Goal: Task Accomplishment & Management: Manage account settings

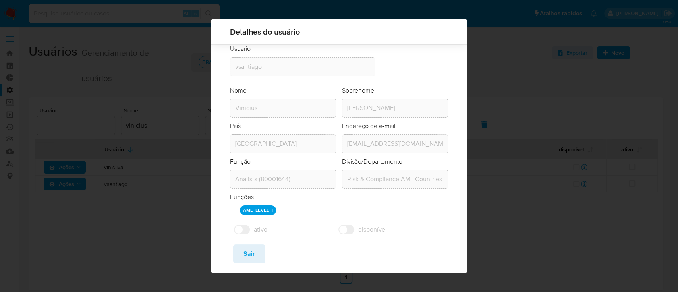
scroll to position [39, 0]
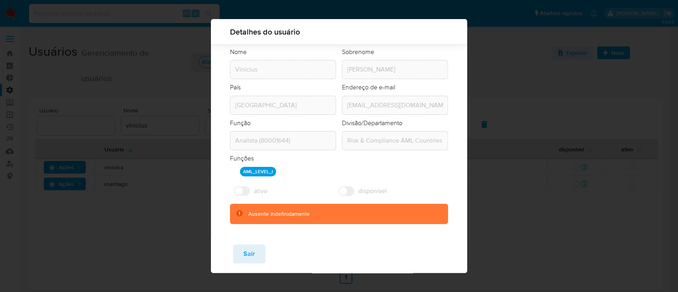
click at [261, 241] on div "[PERSON_NAME]" at bounding box center [339, 255] width 256 height 35
click at [246, 261] on span "Sair" at bounding box center [250, 253] width 12 height 17
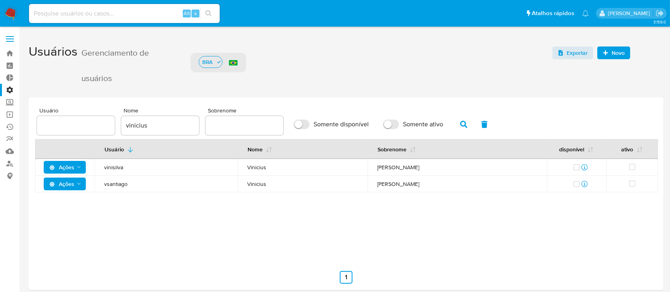
click at [79, 183] on icon "Ações" at bounding box center [79, 184] width 6 height 6
click at [55, 207] on button "Detalhes" at bounding box center [67, 203] width 72 height 19
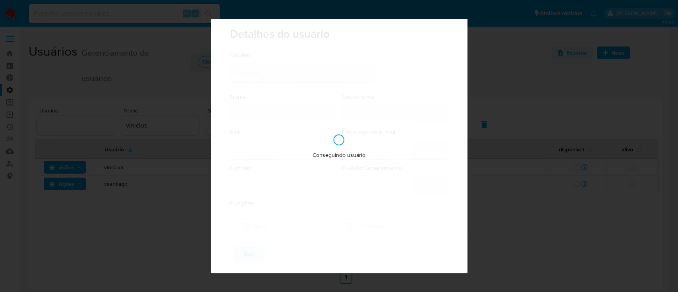
type input "Vinicius"
type input "[PERSON_NAME]"
type input "[GEOGRAPHIC_DATA]"
type input "[EMAIL_ADDRESS][DOMAIN_NAME]"
type input "Analista (80001644)"
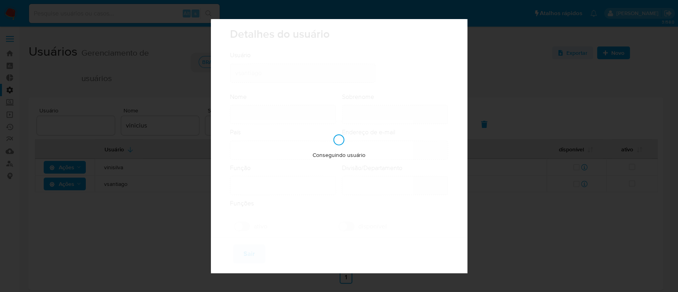
type input "Risk & Compliance AML Countries"
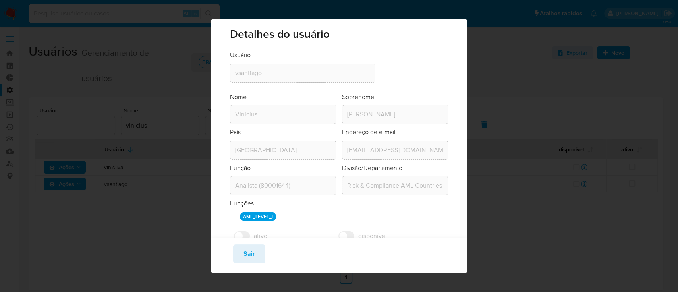
scroll to position [39, 0]
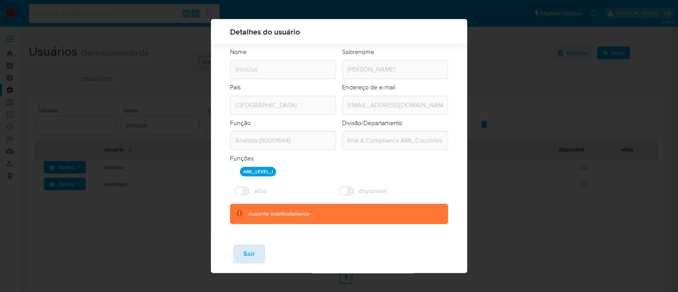
click at [247, 248] on span "Sair" at bounding box center [250, 253] width 12 height 17
checkbox input "true"
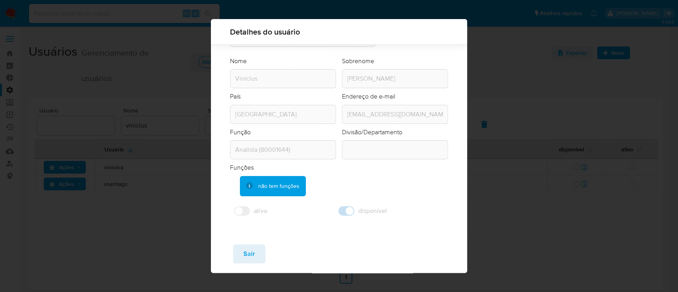
scroll to position [29, 0]
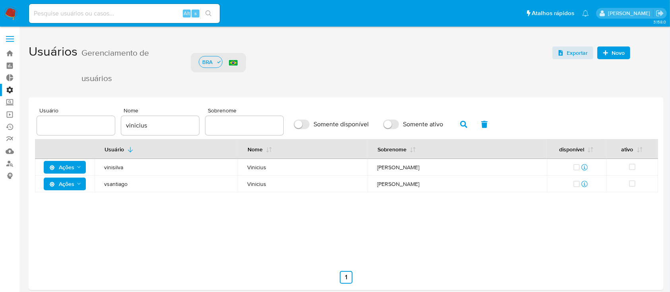
click at [79, 167] on polygon "Ações" at bounding box center [79, 167] width 4 height 2
click at [61, 188] on button "Detalhes" at bounding box center [67, 187] width 72 height 19
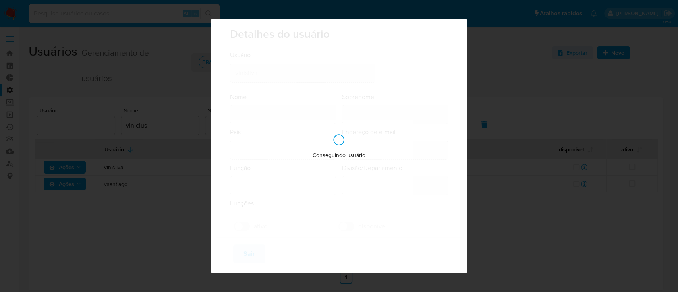
type input "Vinicius"
type input "[PERSON_NAME]"
type input "[GEOGRAPHIC_DATA]"
type input "[EMAIL_ADDRESS][DOMAIN_NAME]"
type input "Representante Senior (80001646)"
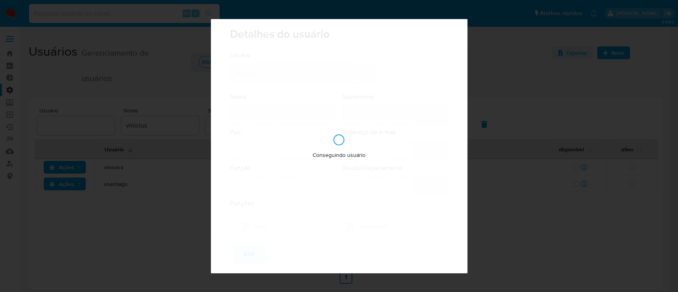
type input "Fraud Prevention Buyer"
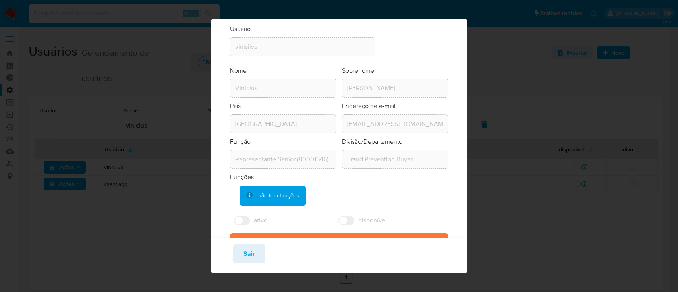
scroll to position [49, 0]
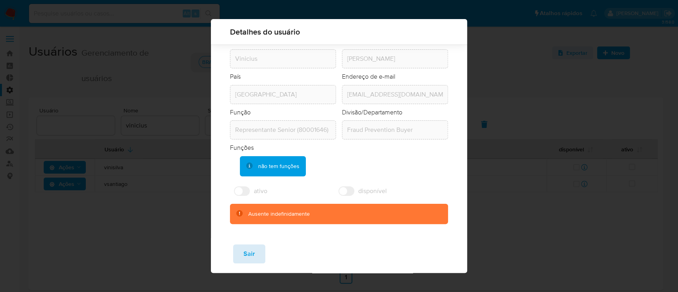
click at [247, 259] on span "Sair" at bounding box center [250, 253] width 12 height 17
checkbox input "true"
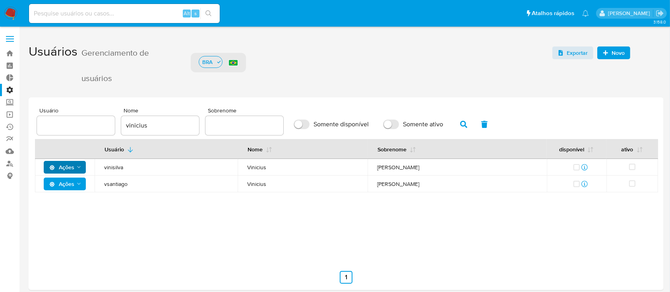
click at [77, 189] on span "Ações" at bounding box center [65, 183] width 33 height 11
click at [70, 230] on button "Permissões" at bounding box center [67, 222] width 72 height 19
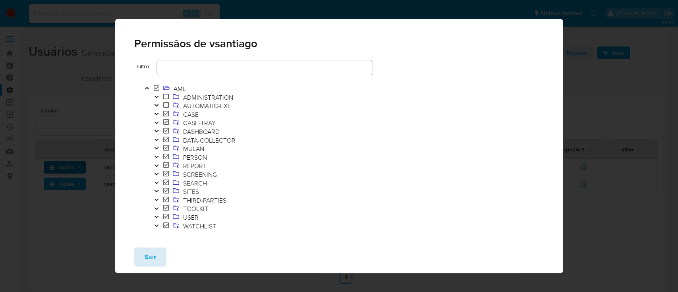
click at [158, 257] on button "Sair" at bounding box center [150, 256] width 32 height 19
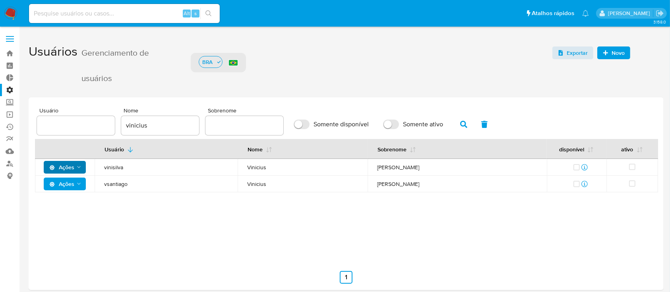
click at [81, 184] on icon "Ações" at bounding box center [79, 184] width 6 height 6
click at [71, 234] on button "Ver registros" at bounding box center [67, 241] width 72 height 19
